Goal: Task Accomplishment & Management: Manage account settings

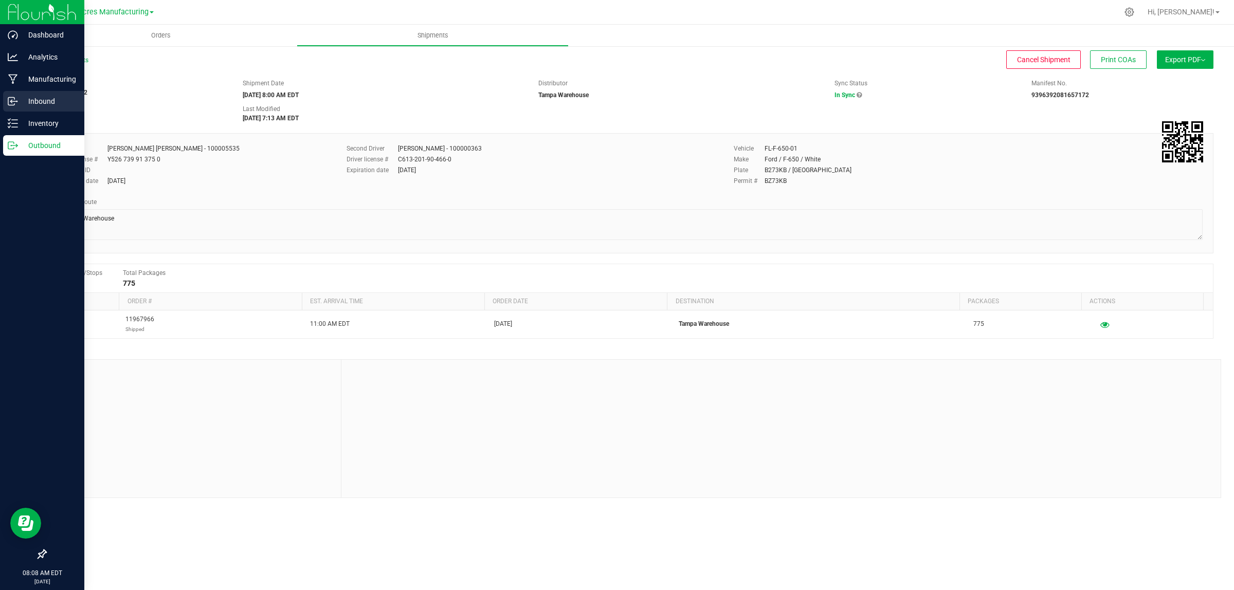
click at [60, 93] on div "Inbound" at bounding box center [43, 101] width 81 height 21
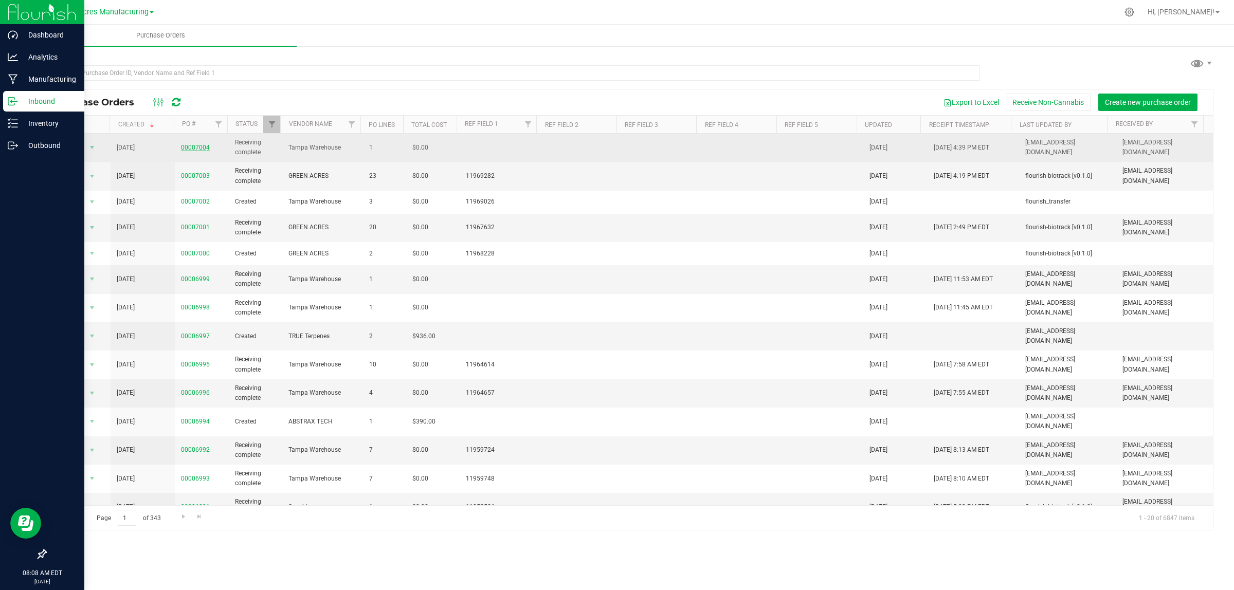
click at [194, 148] on link "00007004" at bounding box center [195, 147] width 29 height 7
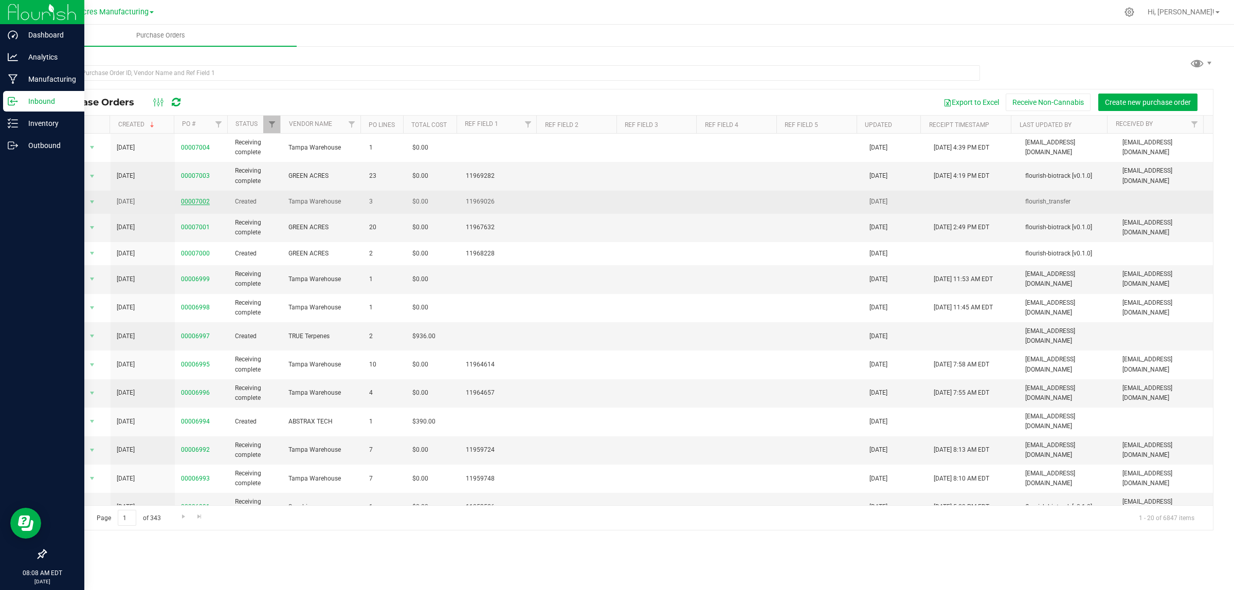
click at [199, 203] on link "00007002" at bounding box center [195, 201] width 29 height 7
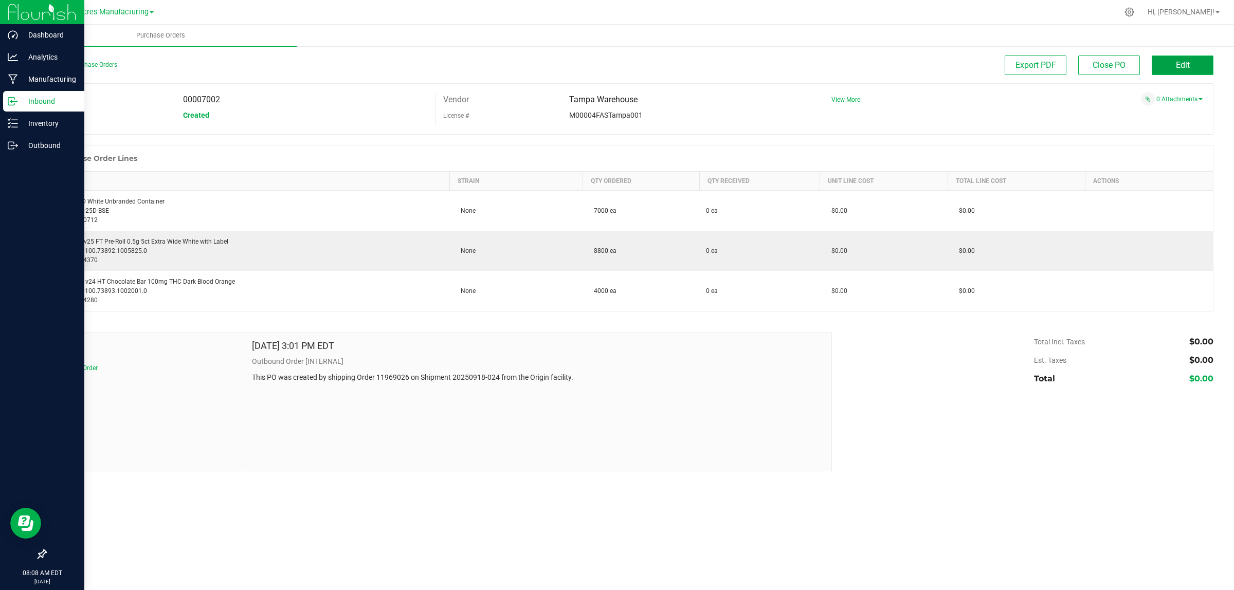
click at [1197, 62] on button "Edit" at bounding box center [1183, 66] width 62 height 20
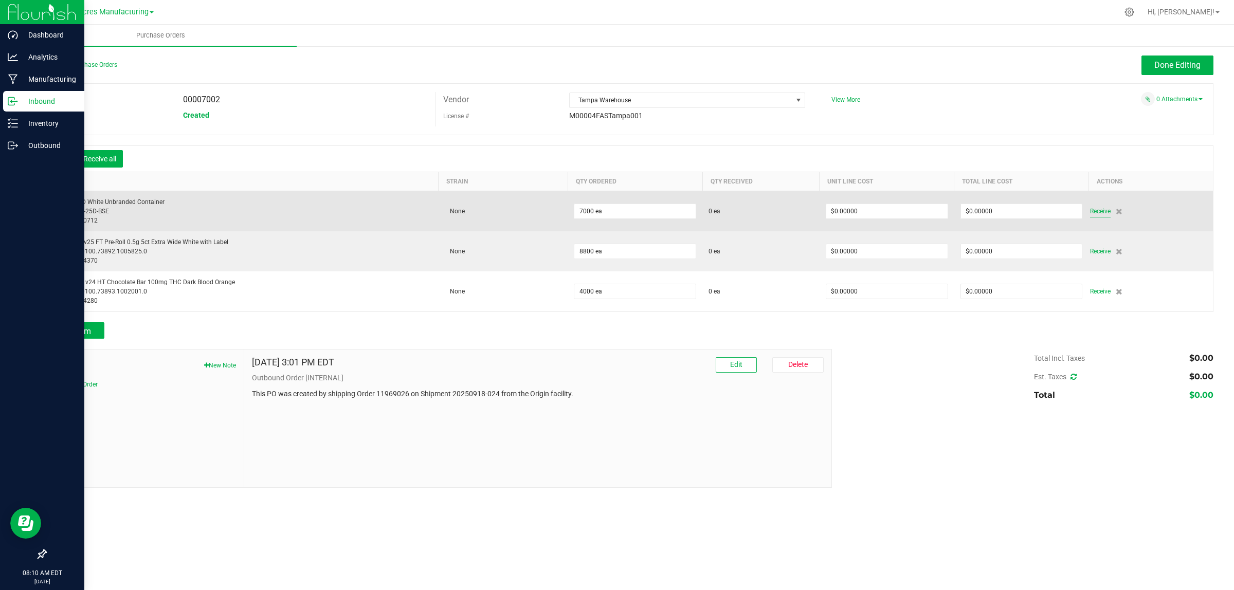
click at [1097, 212] on span "Receive" at bounding box center [1100, 211] width 21 height 12
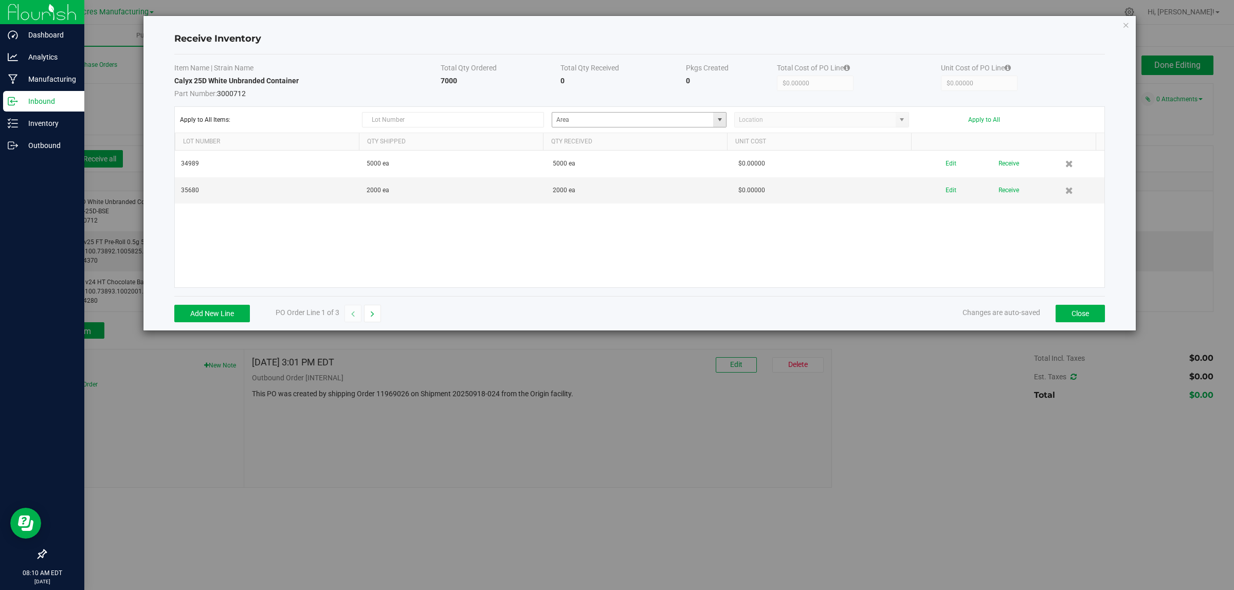
click at [715, 117] on span at bounding box center [719, 120] width 13 height 14
click at [647, 227] on li "Warehouse Inventory" at bounding box center [639, 224] width 173 height 17
type input "Warehouse"
click at [902, 119] on span at bounding box center [902, 120] width 8 height 8
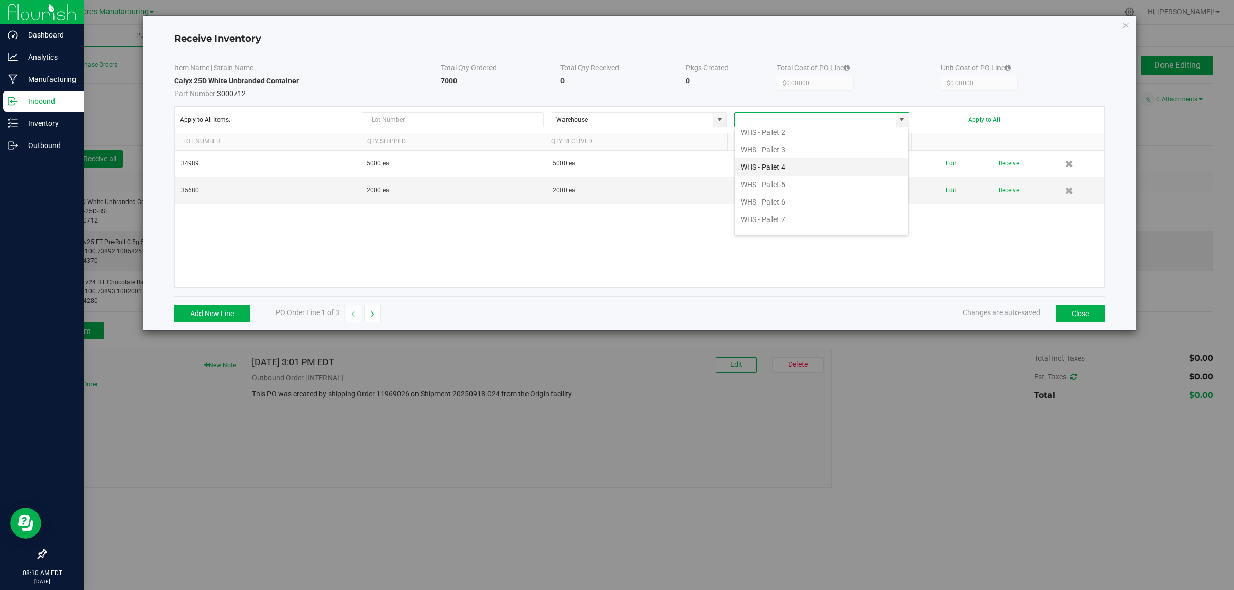
scroll to position [257, 0]
click at [823, 202] on li "WHS - Pallet 2" at bounding box center [821, 196] width 173 height 17
type input "WHS - Pallet 2"
click at [991, 116] on div "Apply to All Items: Warehouse WHS - Pallet 2 Apply to All" at bounding box center [640, 119] width 920 height 15
click at [988, 119] on button "Apply to All" at bounding box center [985, 119] width 32 height 7
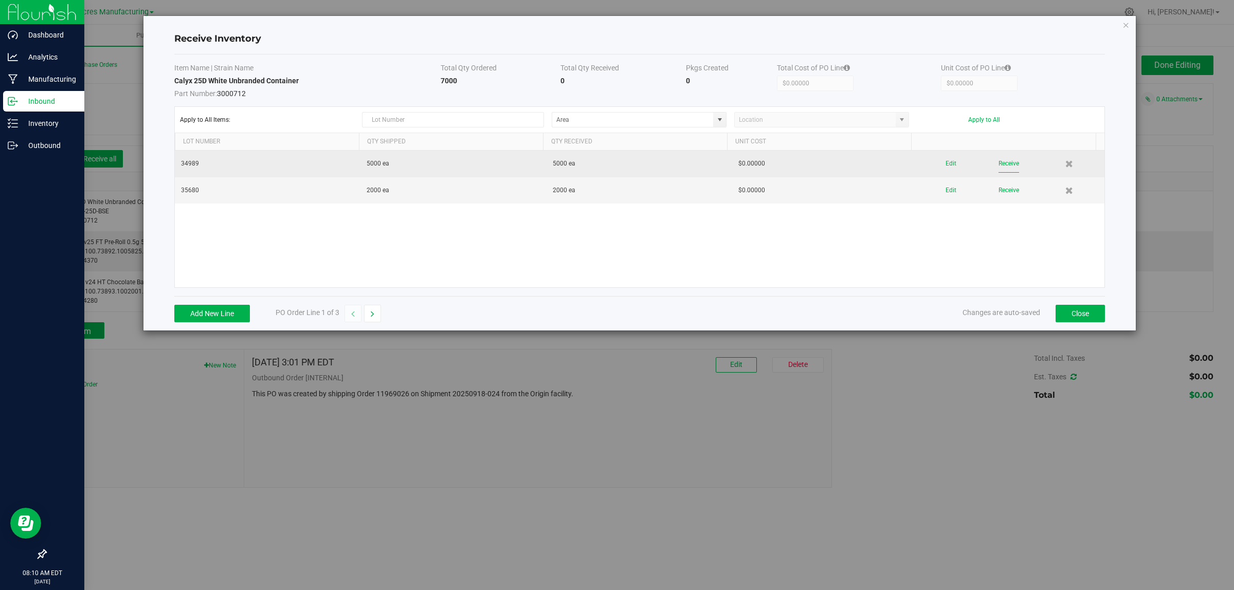
click at [999, 164] on button "Receive" at bounding box center [1009, 164] width 21 height 18
click at [1001, 183] on button "Receive" at bounding box center [1009, 182] width 21 height 18
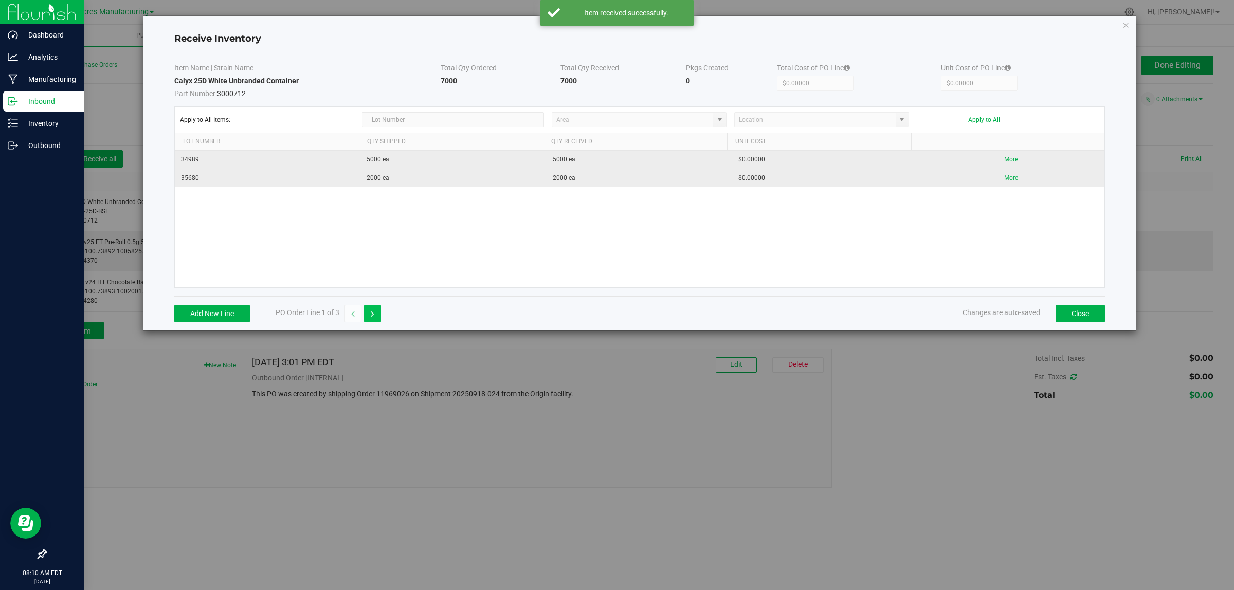
click at [374, 317] on icon "button" at bounding box center [373, 314] width 4 height 7
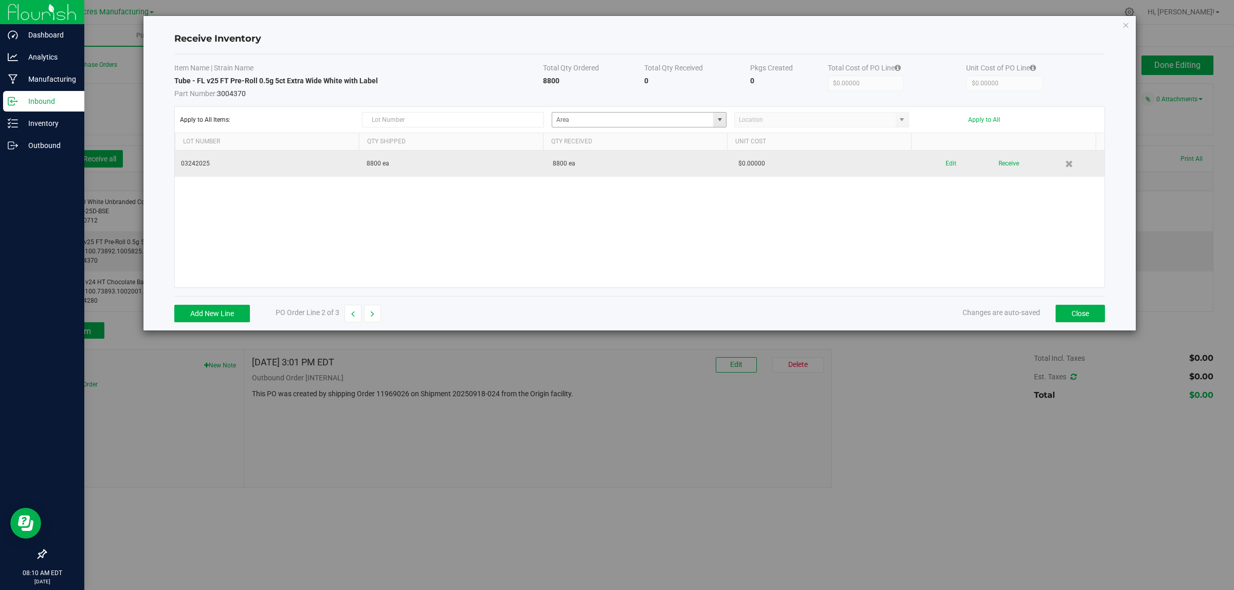
click at [716, 119] on span at bounding box center [720, 120] width 8 height 8
click at [644, 220] on li "Warehouse Inventory" at bounding box center [639, 224] width 173 height 17
type input "Warehouse"
click at [906, 117] on span at bounding box center [902, 120] width 8 height 8
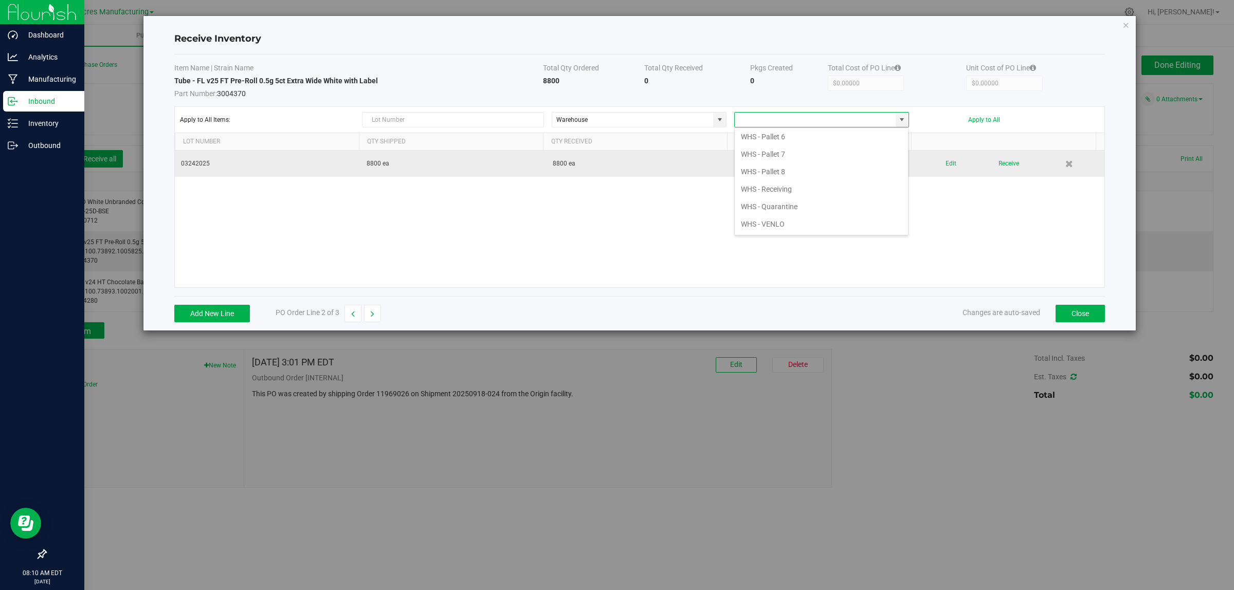
scroll to position [330, 0]
drag, startPoint x: 791, startPoint y: 181, endPoint x: 803, endPoint y: 173, distance: 14.3
click at [793, 181] on li "WHS - Pallet 5" at bounding box center [821, 176] width 173 height 17
type input "WHS - Pallet 5"
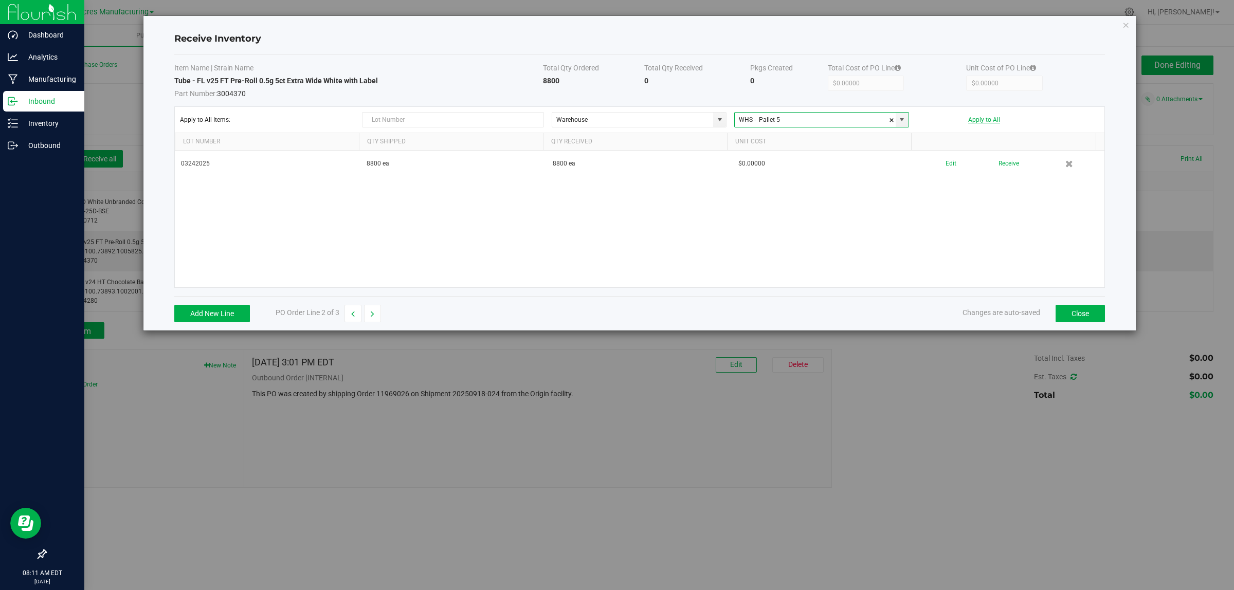
click at [989, 121] on button "Apply to All" at bounding box center [985, 119] width 32 height 7
click at [1076, 317] on button "Close" at bounding box center [1080, 313] width 49 height 17
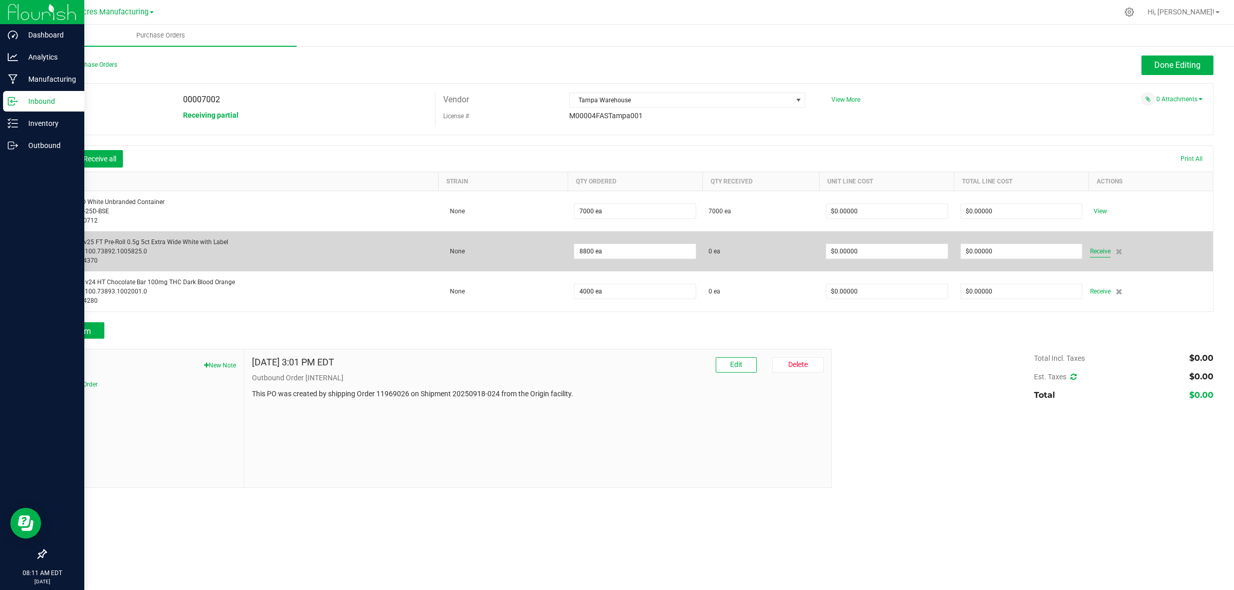
click at [1097, 252] on span "Receive" at bounding box center [1100, 251] width 21 height 12
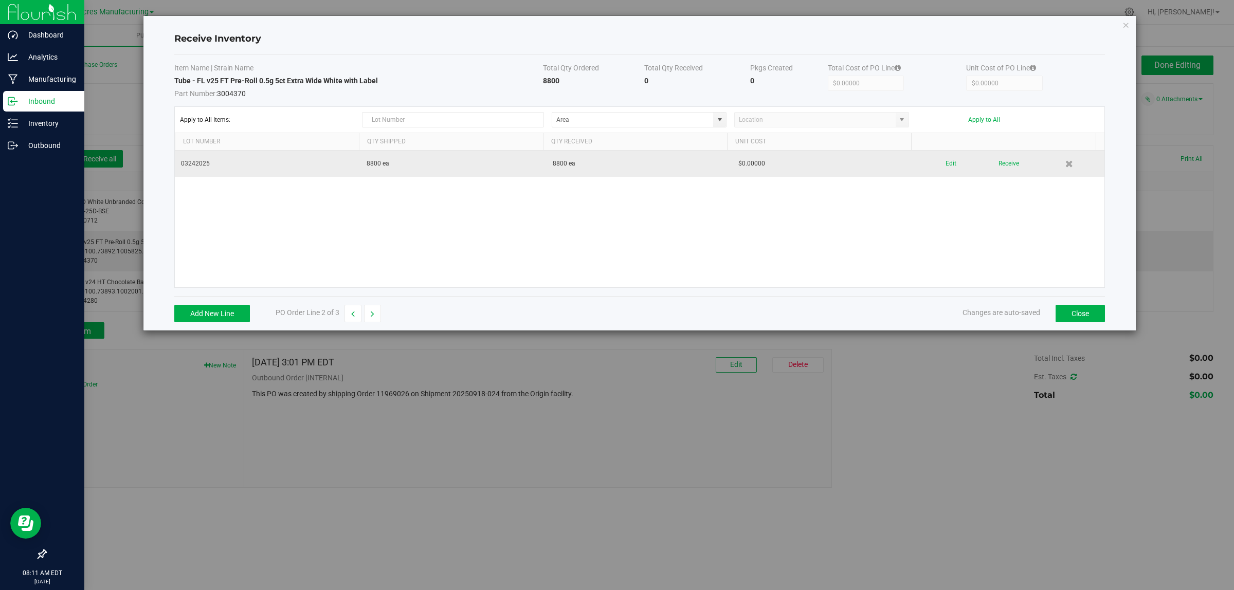
click at [949, 163] on div "Edit Receive" at bounding box center [1012, 164] width 174 height 18
click at [946, 164] on button "Edit" at bounding box center [951, 164] width 11 height 18
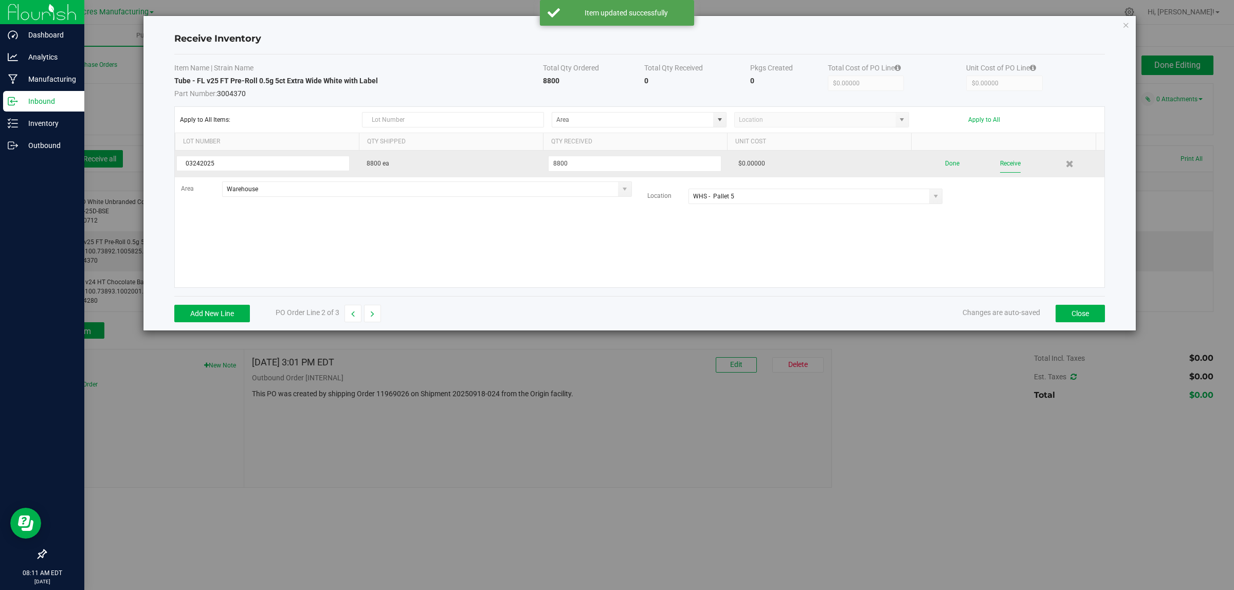
click at [1000, 164] on button "Receive" at bounding box center [1010, 164] width 21 height 18
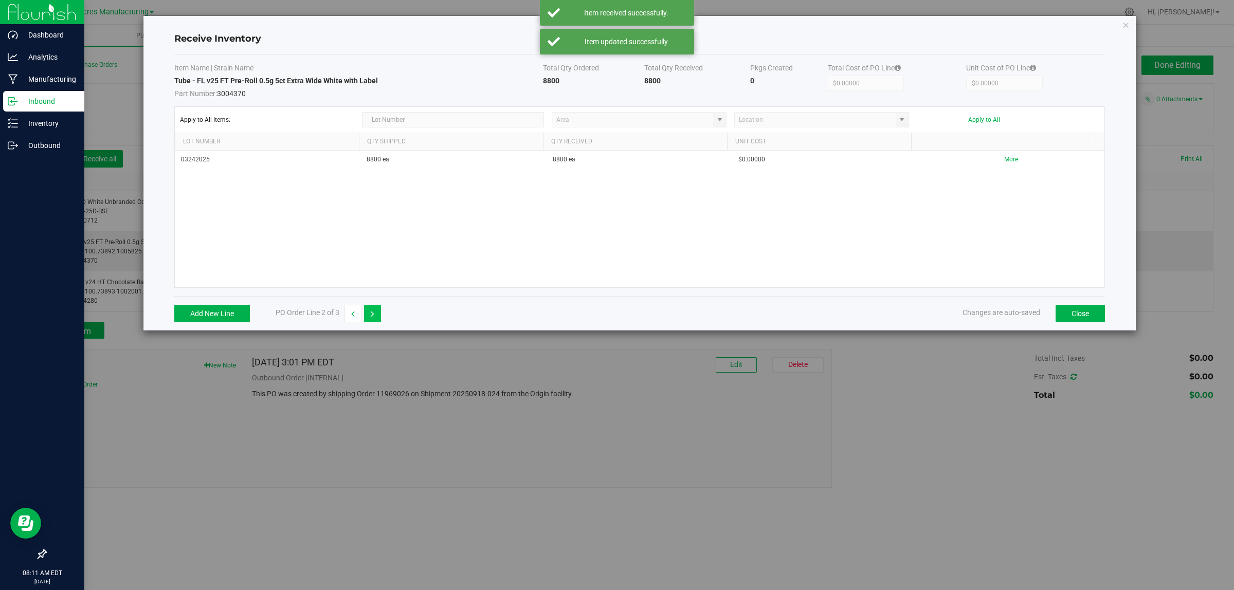
click at [373, 316] on icon "button" at bounding box center [373, 314] width 4 height 7
click at [721, 122] on span at bounding box center [720, 120] width 8 height 8
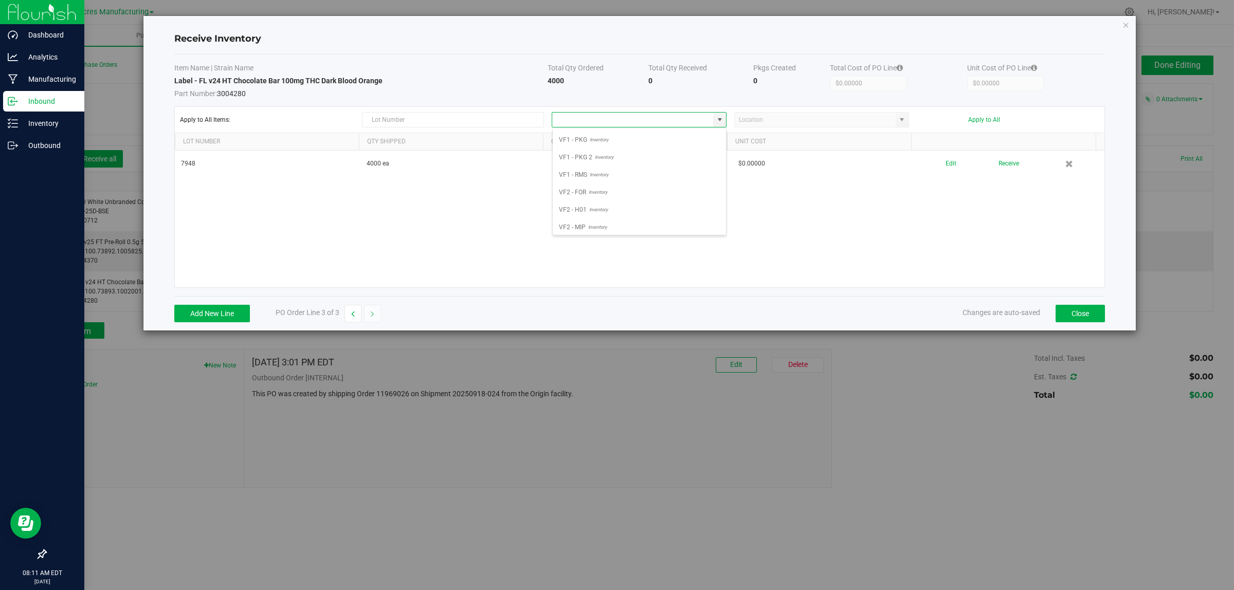
scroll to position [595, 0]
click at [625, 163] on li "VF1 - RMS Inventory" at bounding box center [639, 155] width 173 height 17
type input "VF1 - RMS"
click at [902, 122] on span at bounding box center [902, 120] width 8 height 8
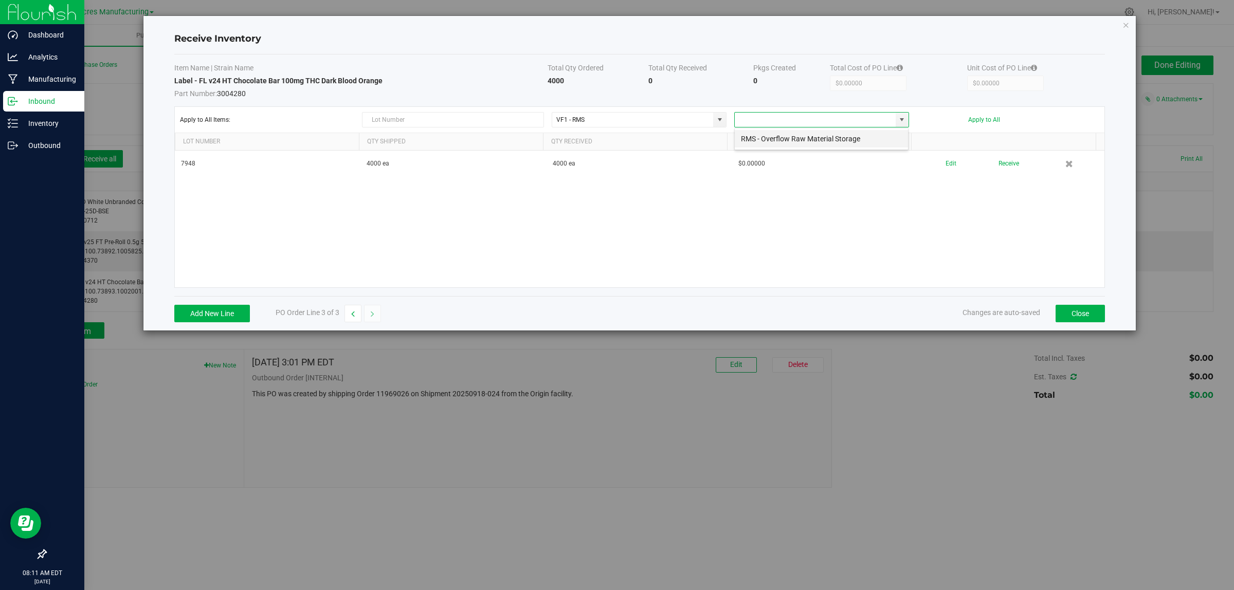
drag, startPoint x: 870, startPoint y: 140, endPoint x: 899, endPoint y: 142, distance: 28.3
click at [870, 141] on li "RMS - Overflow Raw Material Storage" at bounding box center [821, 138] width 173 height 17
type input "RMS - Overflow Raw Material Storage"
click at [991, 116] on div "Apply to All Items: VF1 - RMS RMS - Overflow Raw Material Storage Apply to All" at bounding box center [640, 119] width 920 height 15
click at [990, 119] on button "Apply to All" at bounding box center [985, 119] width 32 height 7
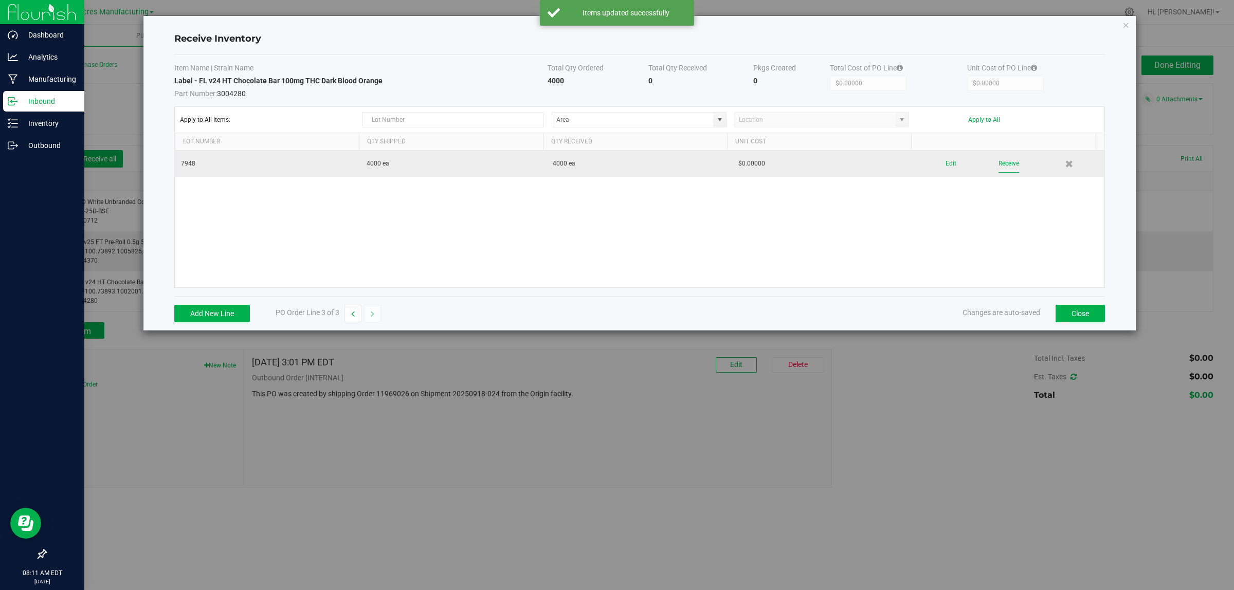
click at [1001, 163] on button "Receive" at bounding box center [1009, 164] width 21 height 18
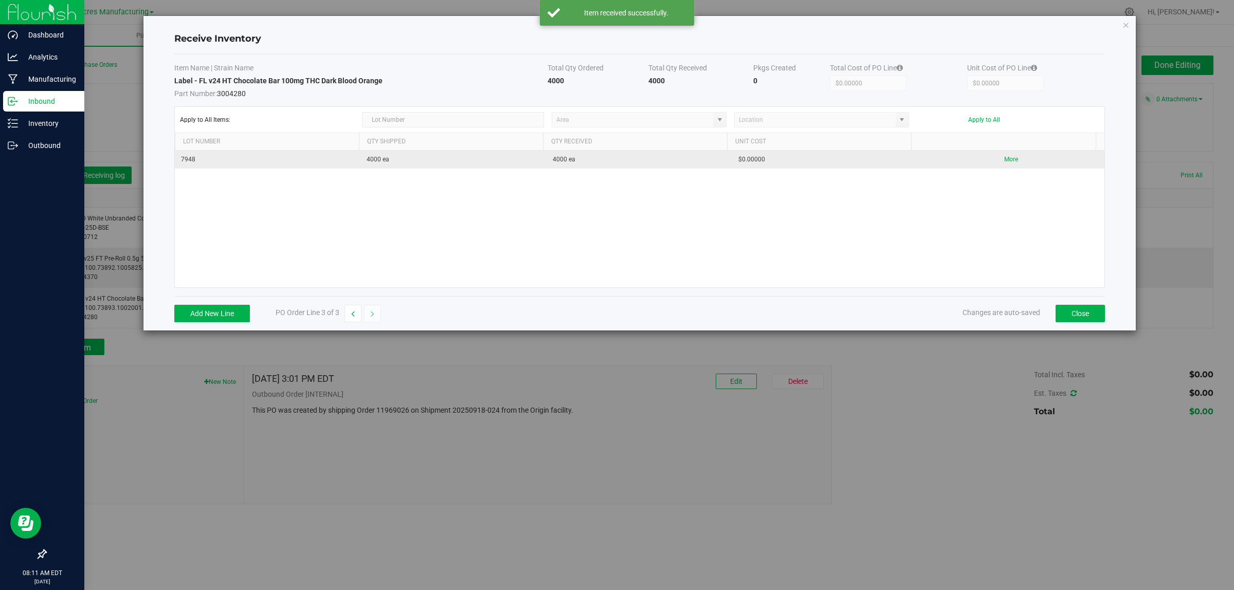
click at [1078, 324] on div "Add New Line PO Order Line 3 of 3 Changes are auto-saved Close" at bounding box center [639, 313] width 931 height 34
click at [1078, 314] on button "Close" at bounding box center [1080, 313] width 49 height 17
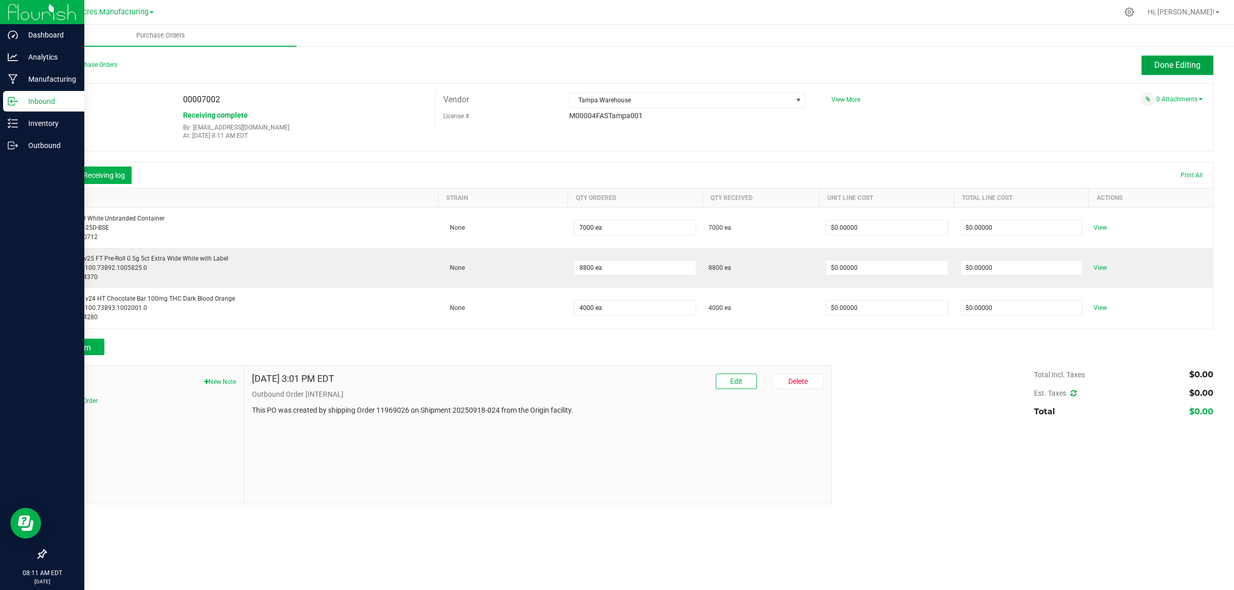
click at [1151, 63] on button "Done Editing" at bounding box center [1178, 66] width 72 height 20
